Goal: Task Accomplishment & Management: Manage account settings

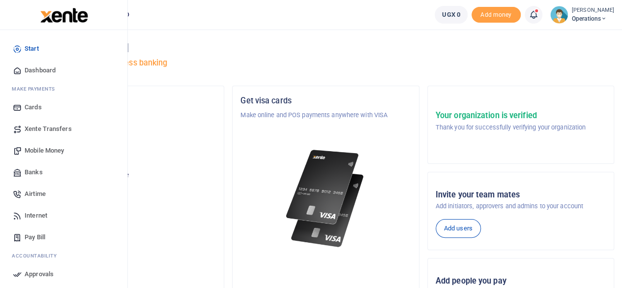
click at [29, 170] on span "Banks" at bounding box center [34, 172] width 18 height 10
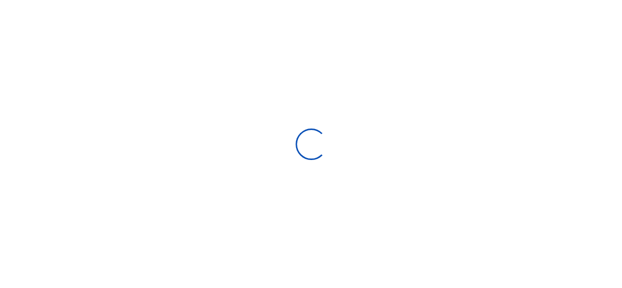
select select
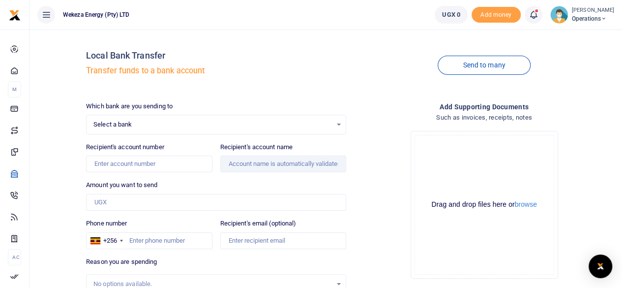
click at [188, 125] on span "Select a bank" at bounding box center [212, 124] width 238 height 10
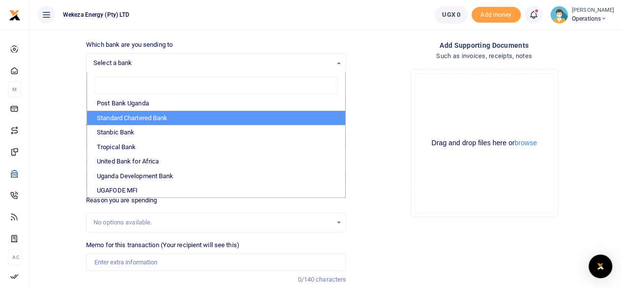
scroll to position [62, 0]
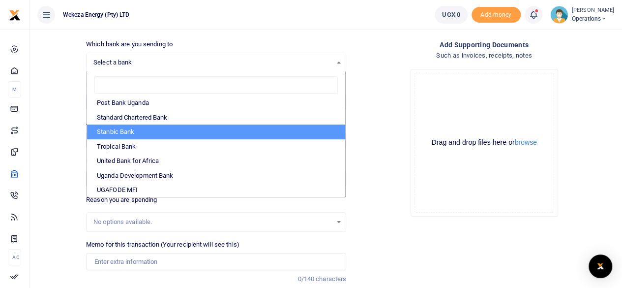
click at [125, 131] on li "Stanbic Bank" at bounding box center [216, 131] width 258 height 15
select select "STANBIC"
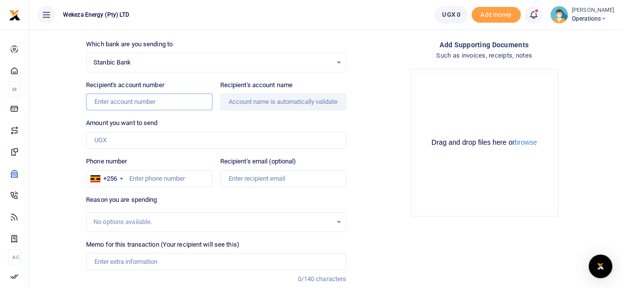
click at [162, 100] on input "Recipient's account number" at bounding box center [149, 101] width 126 height 17
click at [247, 105] on input "Recipient's account name" at bounding box center [283, 101] width 126 height 17
click at [142, 140] on input "Amount you want to send" at bounding box center [216, 140] width 260 height 17
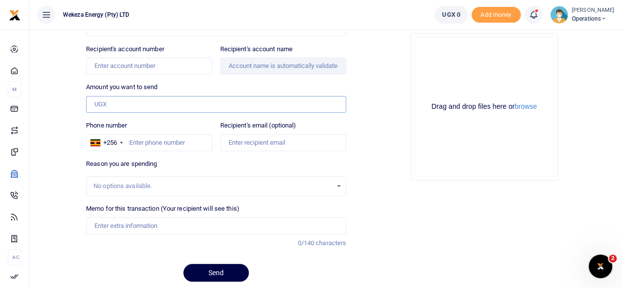
scroll to position [96, 0]
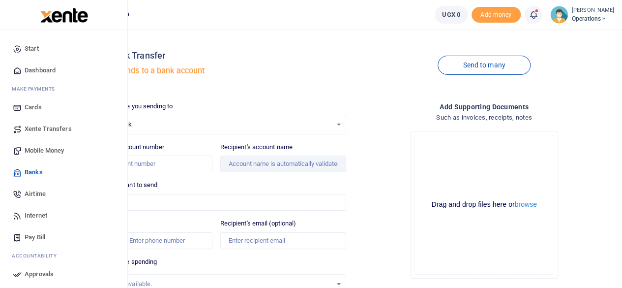
scroll to position [85, 0]
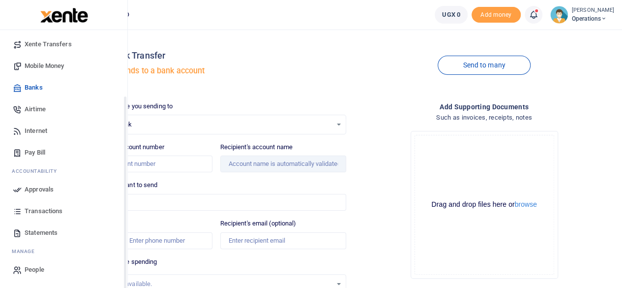
click at [28, 181] on link "Approvals" at bounding box center [64, 189] width 112 height 22
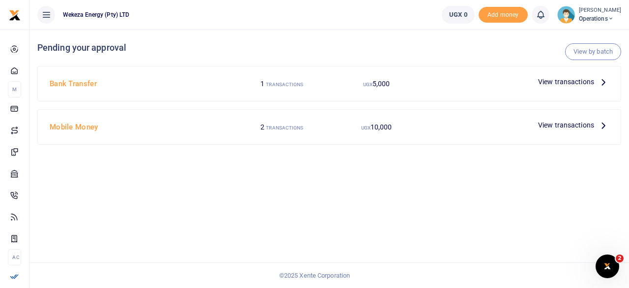
click at [599, 81] on icon at bounding box center [603, 81] width 11 height 11
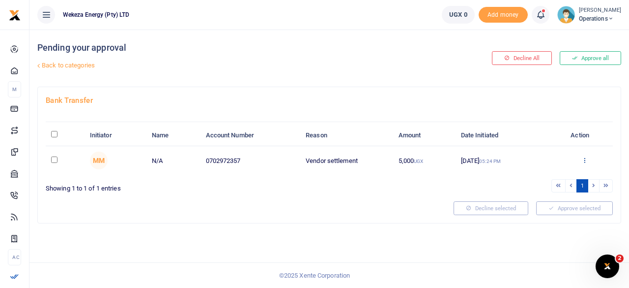
click at [585, 158] on icon at bounding box center [585, 159] width 6 height 7
click at [538, 221] on link "Details" at bounding box center [549, 220] width 78 height 14
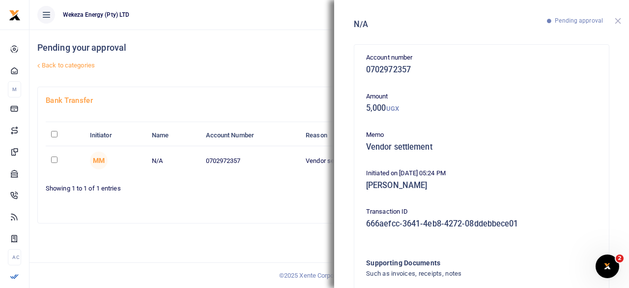
click at [620, 22] on button "Close" at bounding box center [618, 21] width 6 height 6
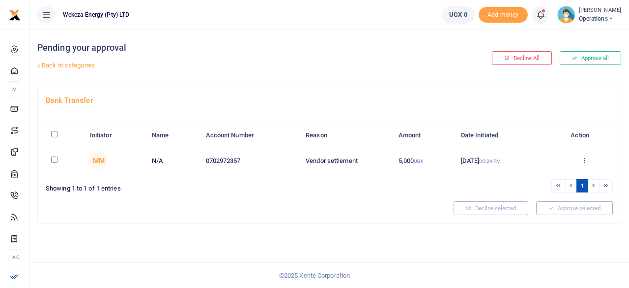
click at [221, 157] on td "0702972357" at bounding box center [250, 160] width 100 height 29
copy td "0702972357"
click at [608, 15] on icon at bounding box center [611, 18] width 6 height 7
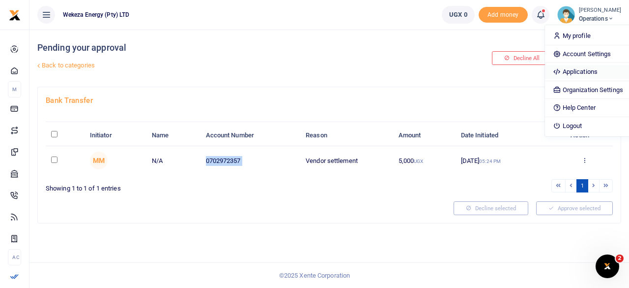
click at [565, 71] on link "Applications" at bounding box center [588, 72] width 86 height 14
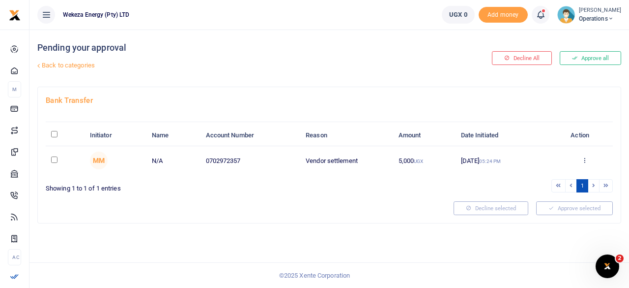
click at [341, 85] on div "Pending your approval Back to categories" at bounding box center [230, 58] width 387 height 57
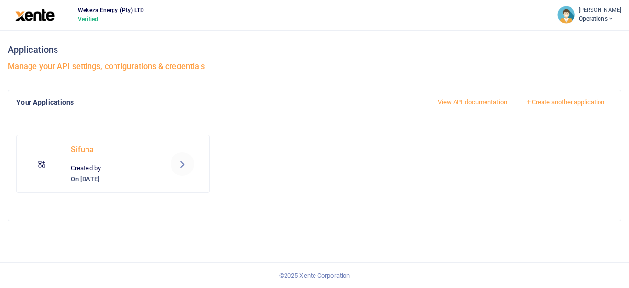
click at [181, 162] on icon at bounding box center [183, 164] width 12 height 12
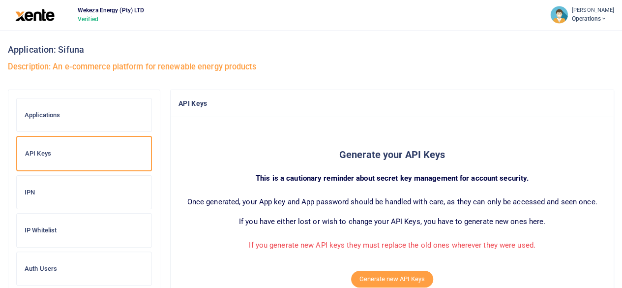
click at [47, 192] on h6 "IPN" at bounding box center [84, 192] width 119 height 8
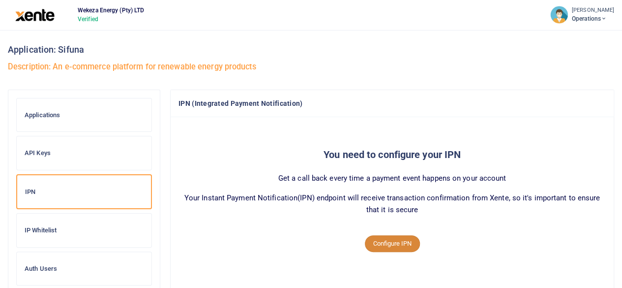
click at [388, 242] on button "Configure IPN" at bounding box center [392, 243] width 55 height 17
